Goal: Task Accomplishment & Management: Use online tool/utility

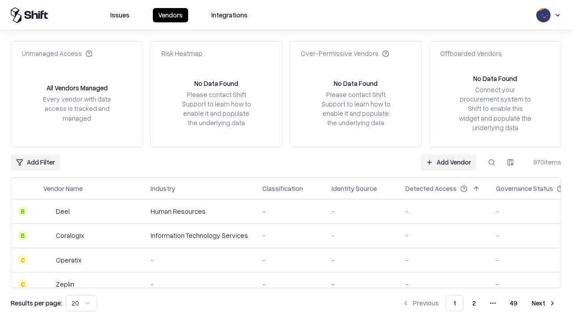
click at [449, 162] on link "Add Vendor" at bounding box center [449, 162] width 56 height 16
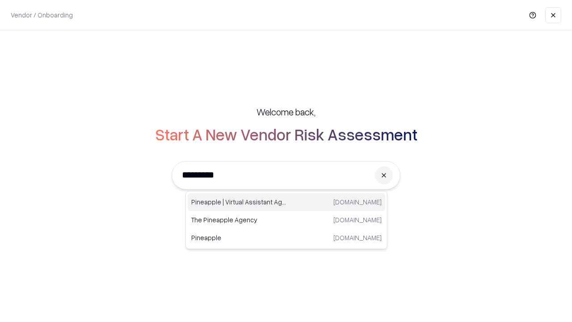
click at [287, 202] on div "Pineapple | Virtual Assistant Agency [DOMAIN_NAME]" at bounding box center [287, 202] width 198 height 18
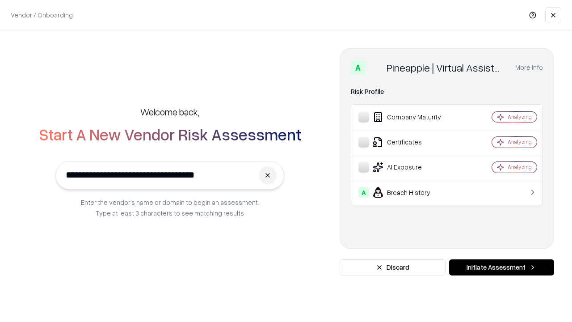
type input "**********"
click at [502, 267] on button "Initiate Assessment" at bounding box center [501, 267] width 105 height 16
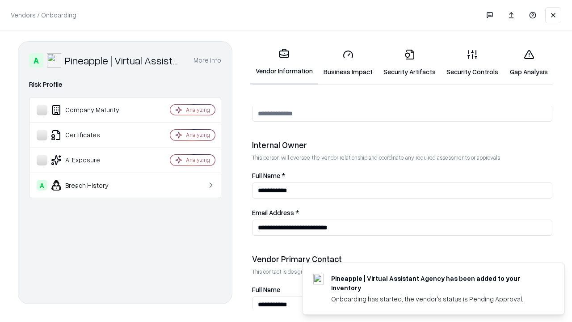
scroll to position [463, 0]
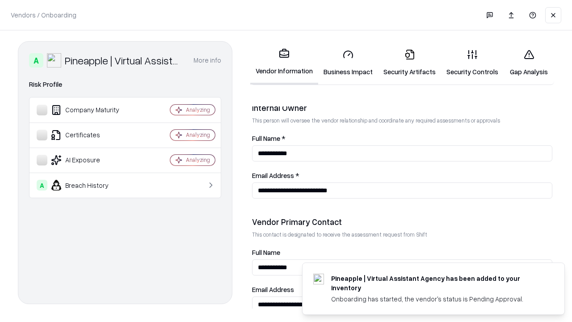
click at [348, 63] on link "Business Impact" at bounding box center [348, 63] width 60 height 42
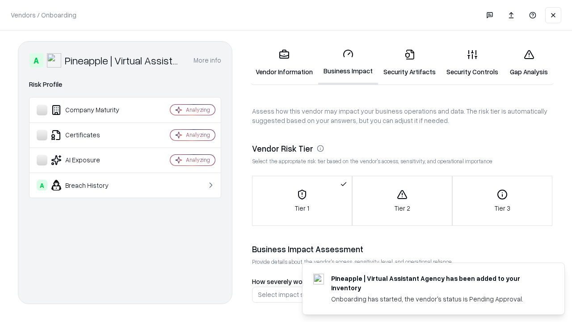
click at [529, 63] on link "Gap Analysis" at bounding box center [529, 63] width 51 height 42
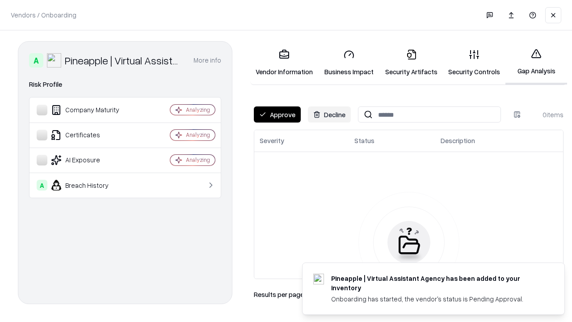
click at [277, 114] on button "Approve" at bounding box center [277, 114] width 47 height 16
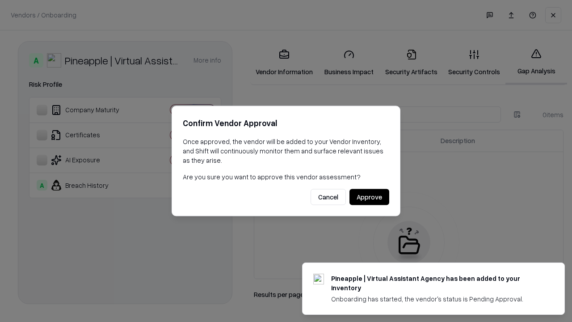
click at [369, 197] on button "Approve" at bounding box center [370, 197] width 40 height 16
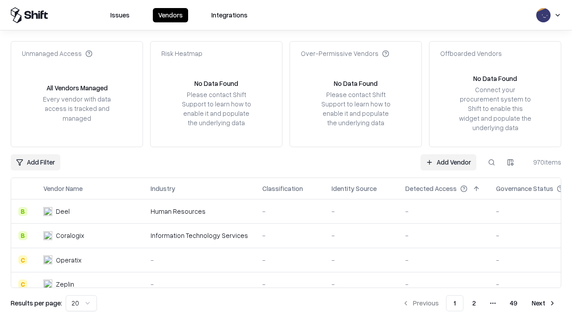
type input "**********"
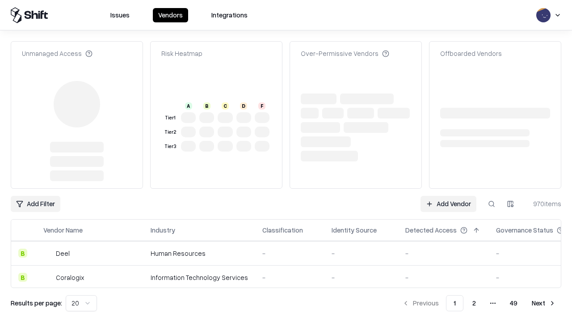
click at [449, 204] on link "Add Vendor" at bounding box center [449, 204] width 56 height 16
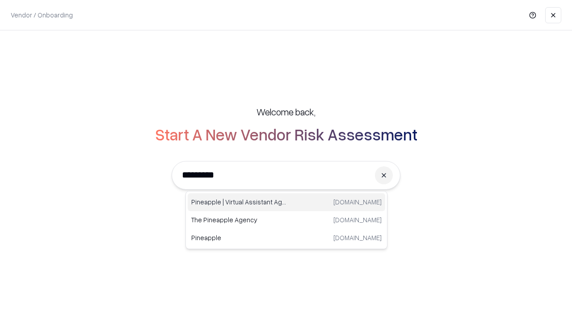
click at [287, 202] on div "Pineapple | Virtual Assistant Agency [DOMAIN_NAME]" at bounding box center [287, 202] width 198 height 18
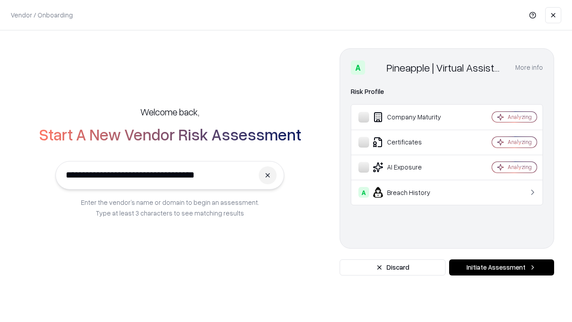
type input "**********"
click at [502, 267] on button "Initiate Assessment" at bounding box center [501, 267] width 105 height 16
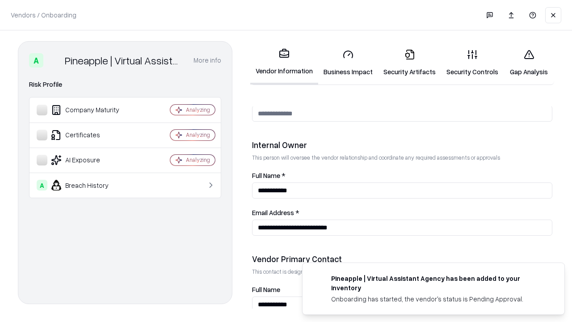
scroll to position [463, 0]
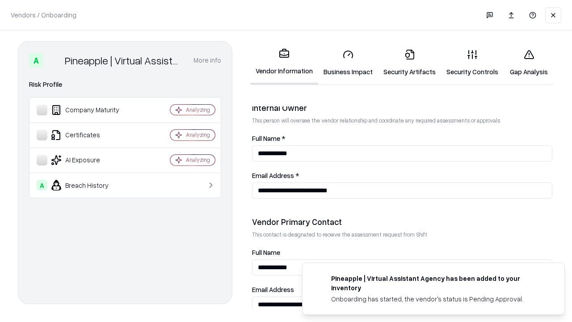
click at [529, 63] on link "Gap Analysis" at bounding box center [529, 63] width 51 height 42
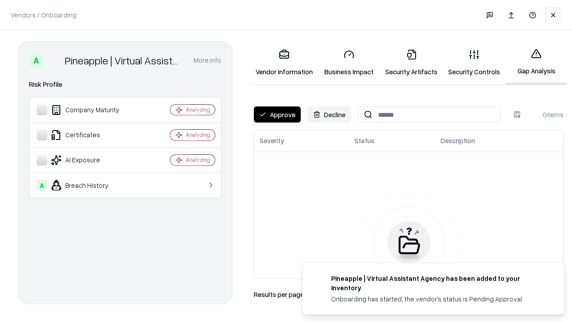
click at [277, 114] on button "Approve" at bounding box center [277, 114] width 47 height 16
